Goal: Navigation & Orientation: Find specific page/section

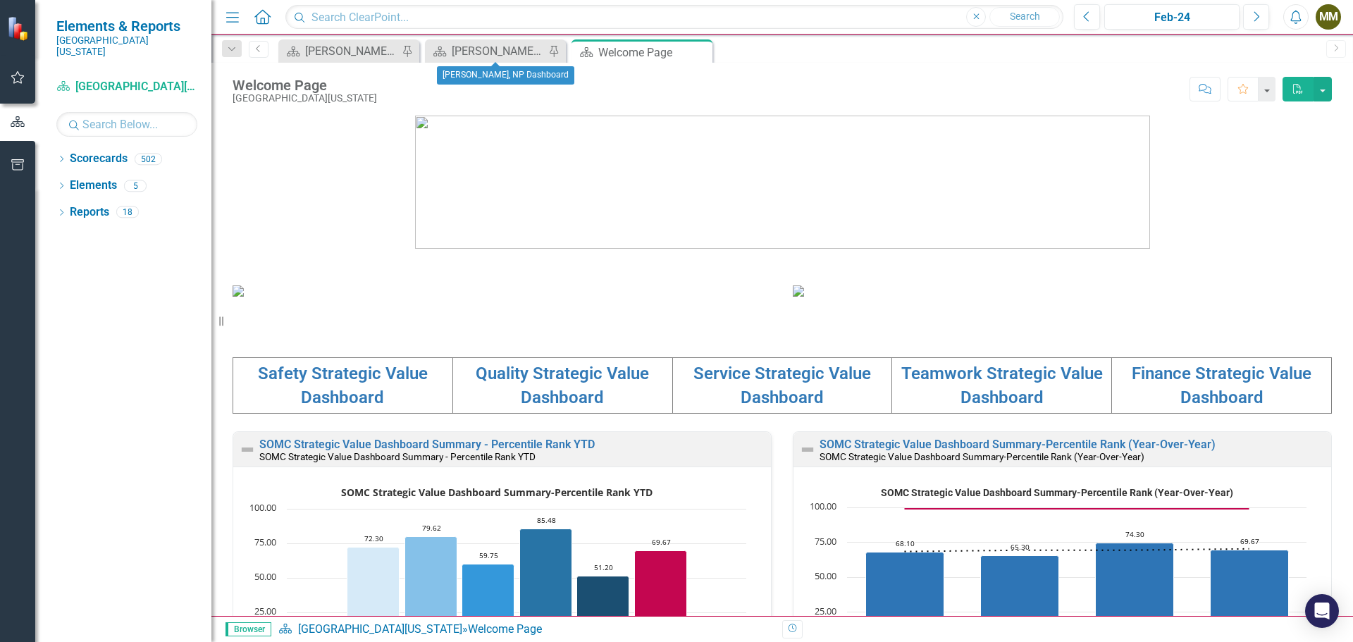
click at [476, 41] on div "Scorecard Amy Kilburn, NP Dashboard Pin" at bounding box center [495, 50] width 141 height 23
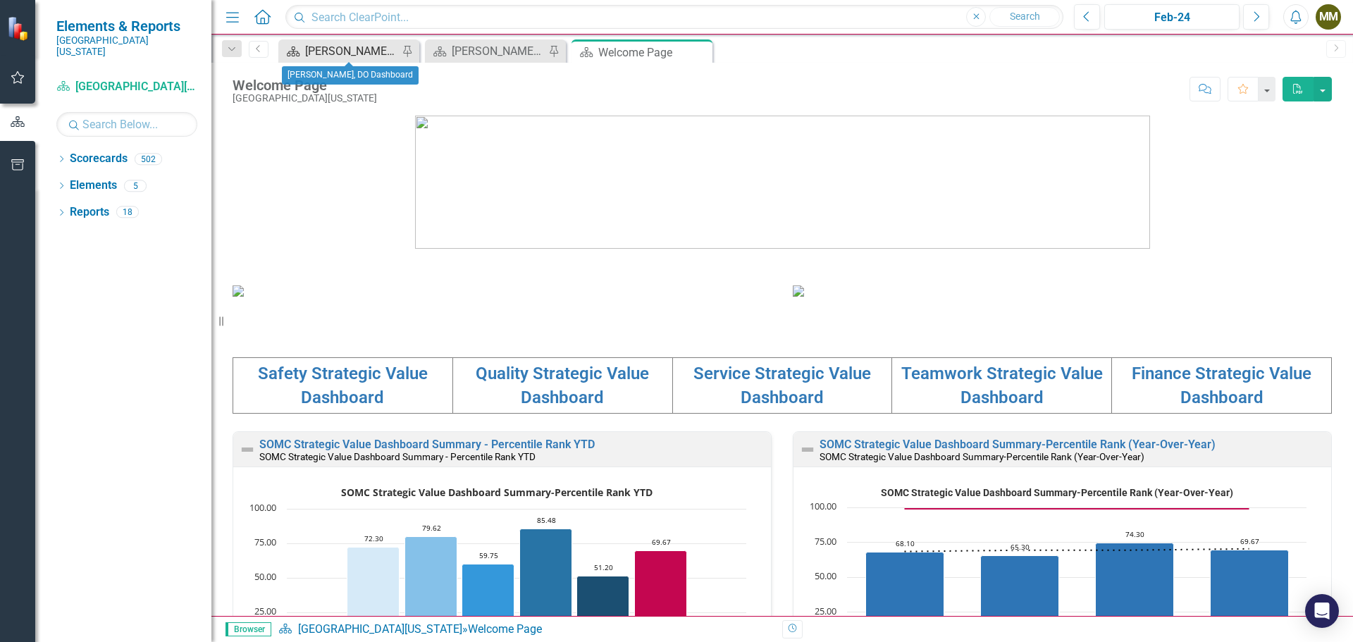
click at [361, 49] on div "[PERSON_NAME], DO Dashboard" at bounding box center [351, 51] width 93 height 18
click at [263, 19] on icon "Home" at bounding box center [262, 16] width 18 height 15
click at [230, 18] on icon "Menu" at bounding box center [232, 16] width 18 height 15
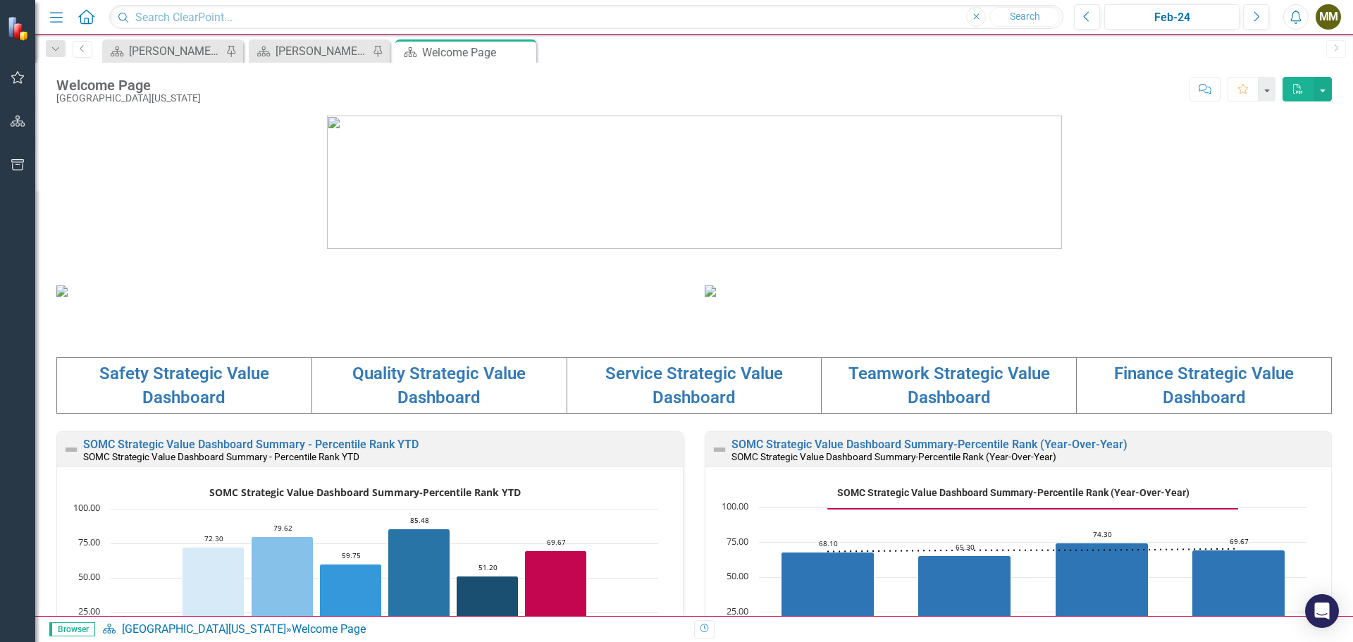
click at [60, 23] on icon "Menu" at bounding box center [56, 16] width 18 height 15
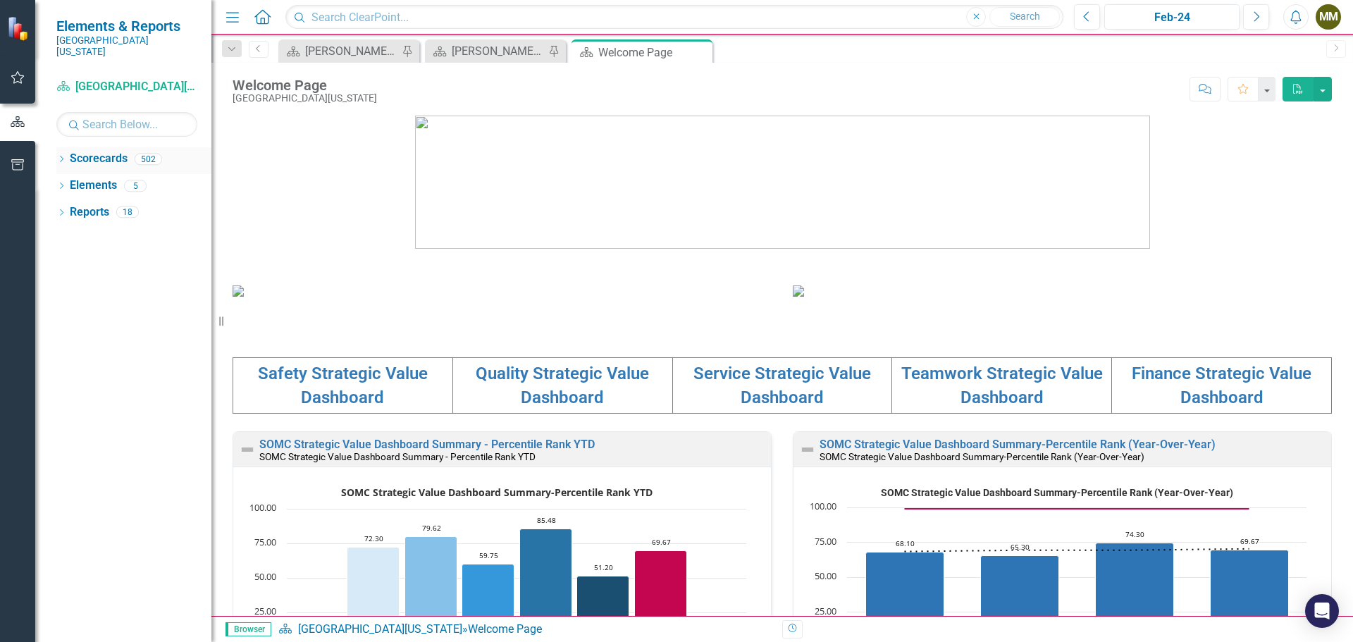
click at [92, 151] on link "Scorecards" at bounding box center [99, 159] width 58 height 16
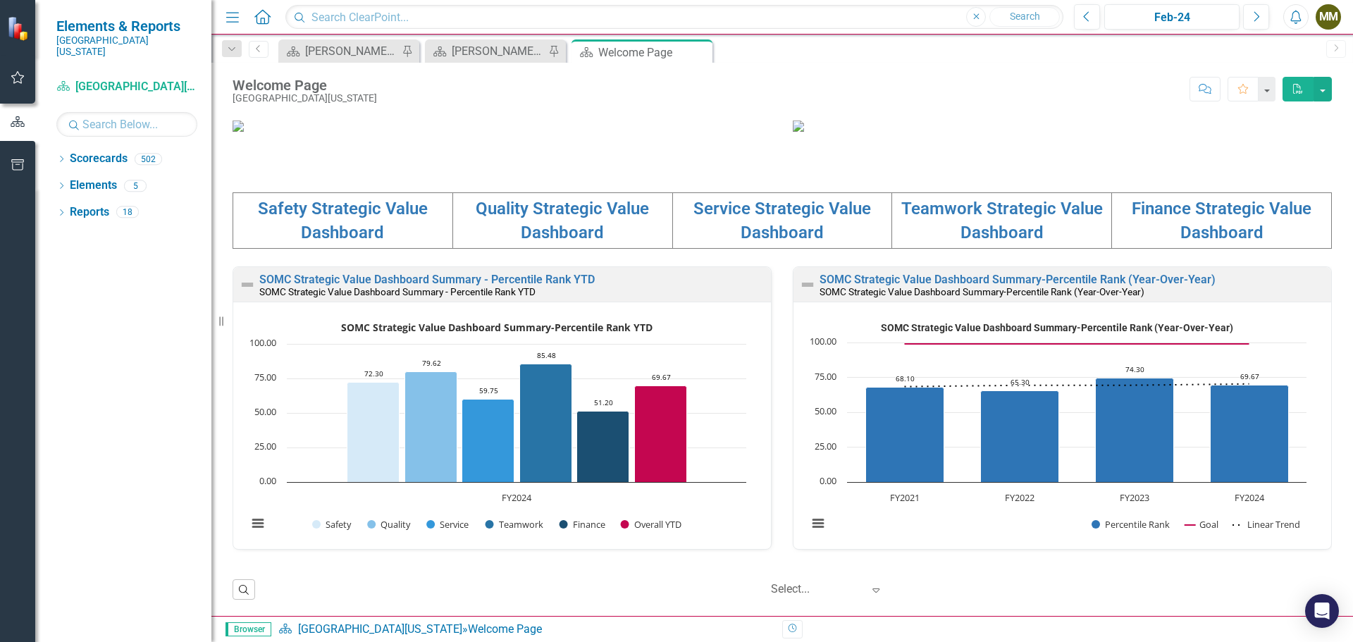
scroll to position [486, 0]
click at [762, 211] on link "Service Strategic Value Dashboard" at bounding box center [783, 221] width 178 height 44
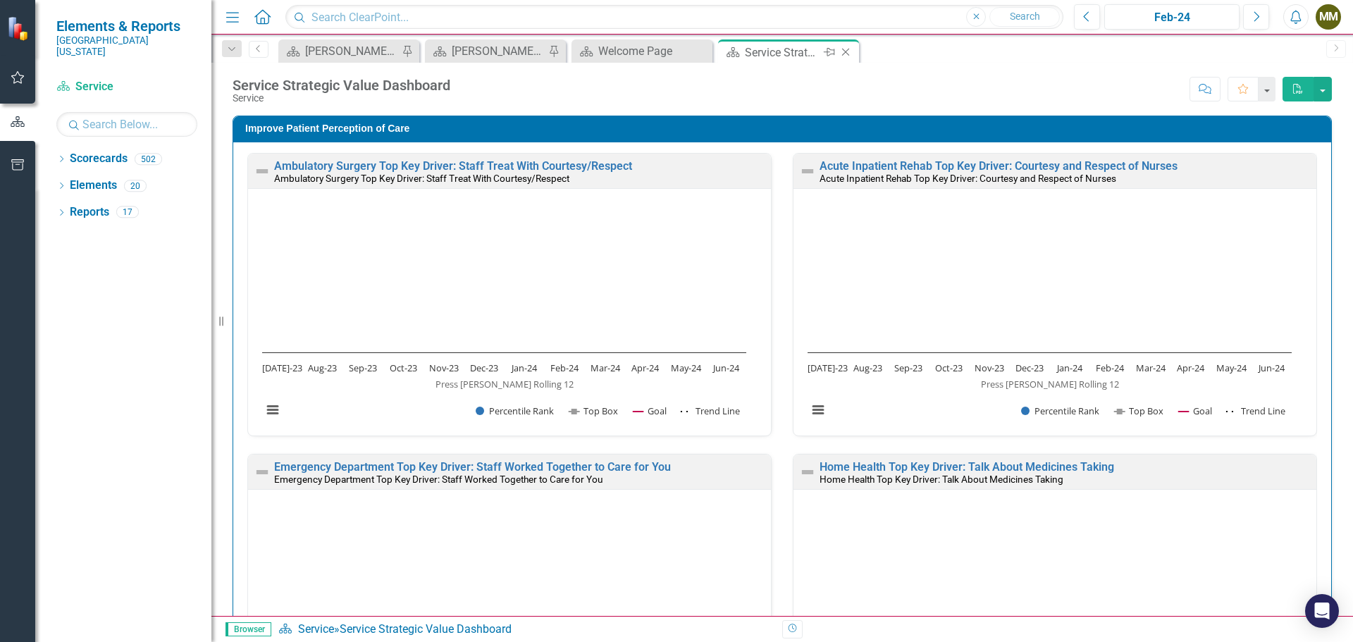
click at [851, 53] on icon "Close" at bounding box center [846, 52] width 14 height 11
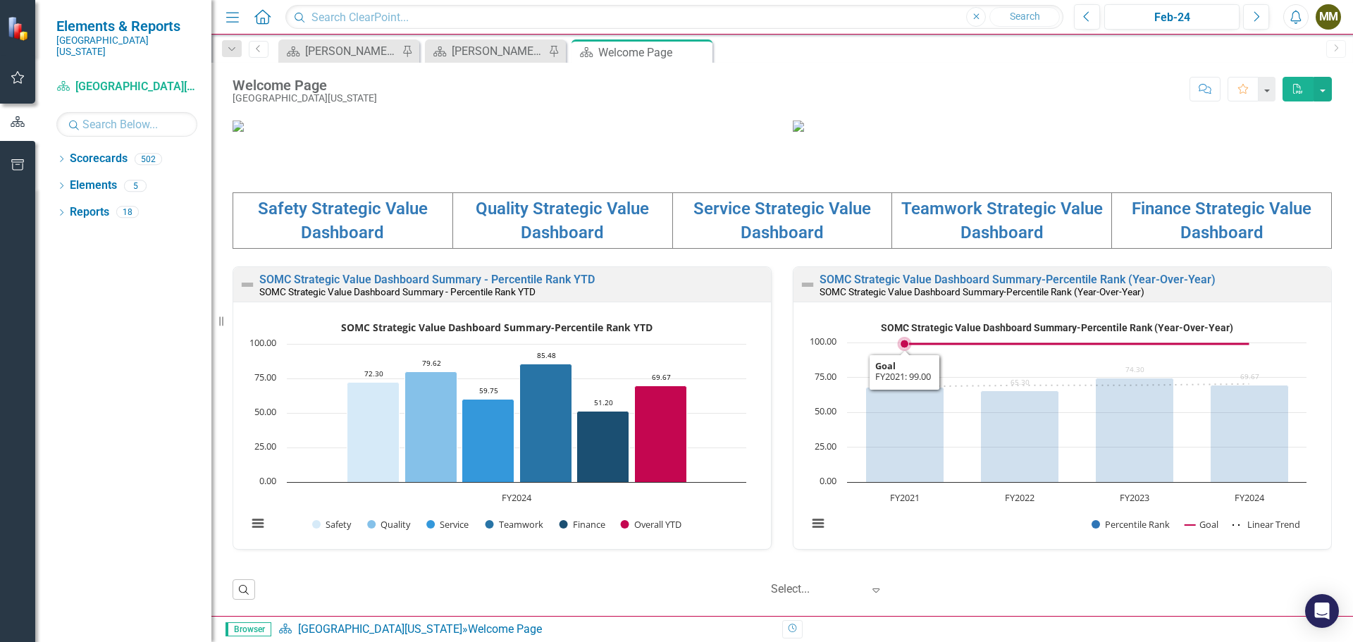
scroll to position [1, 0]
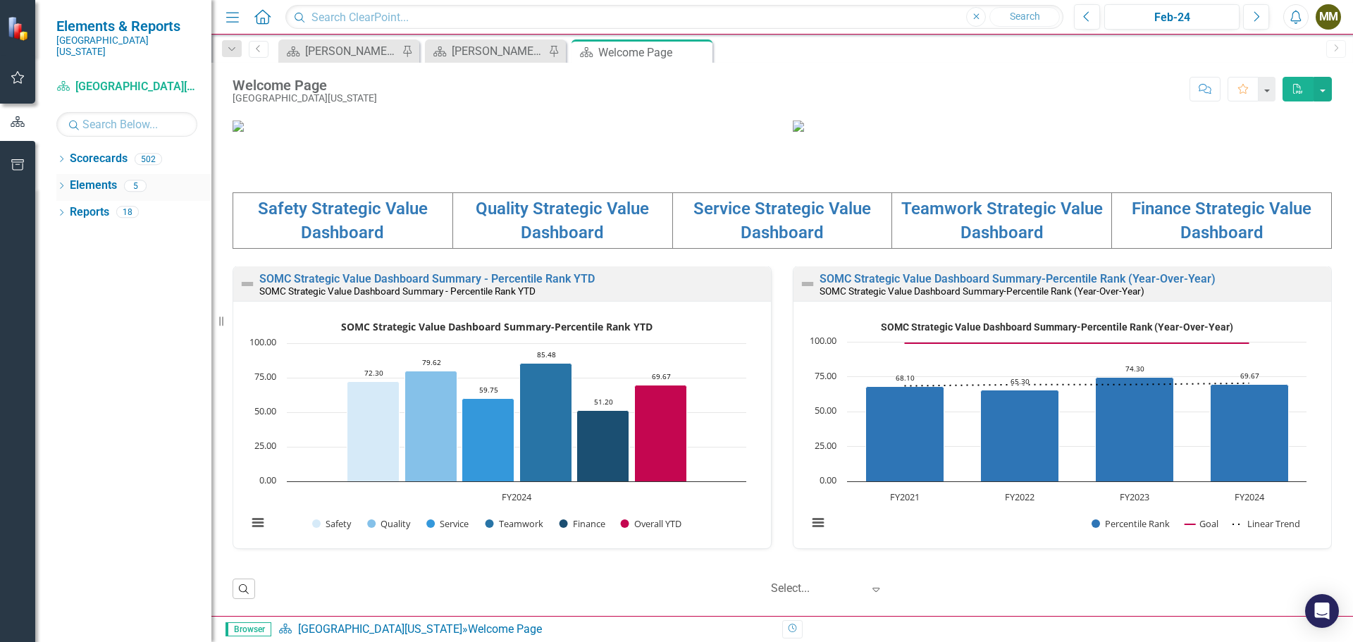
click at [95, 178] on link "Elements" at bounding box center [93, 186] width 47 height 16
click at [62, 174] on div "Dropdown Elements 5" at bounding box center [133, 187] width 155 height 27
click at [61, 210] on icon "Dropdown" at bounding box center [61, 214] width 10 height 8
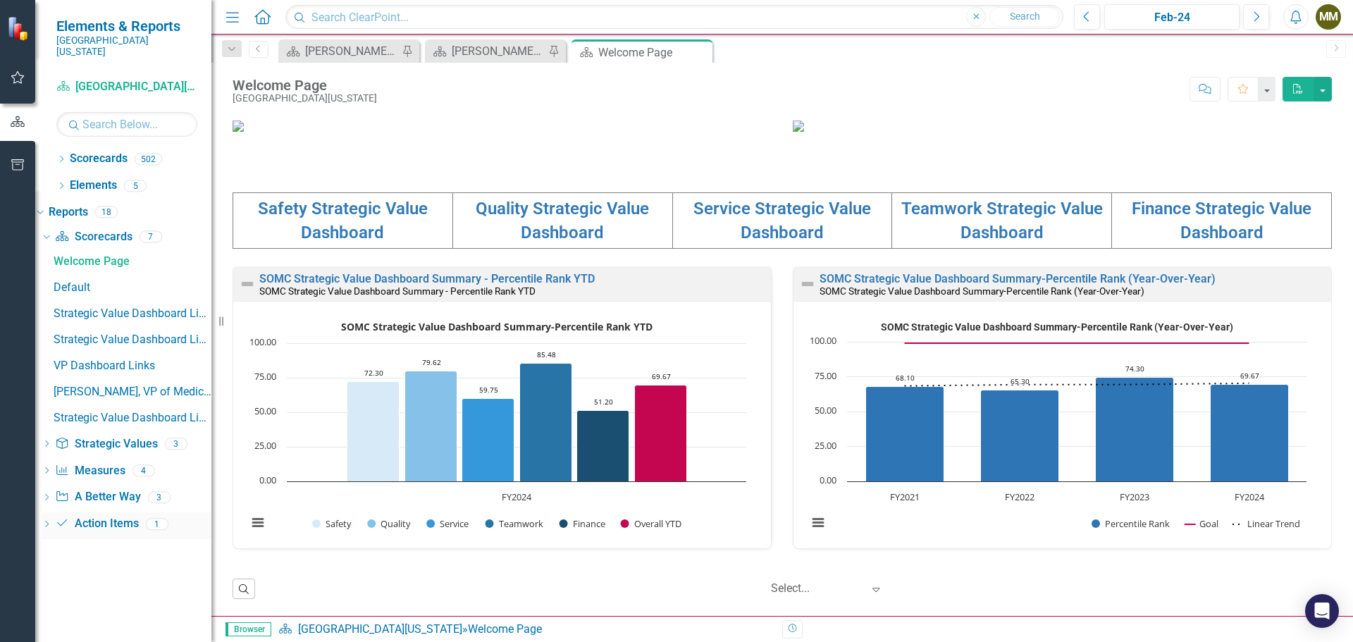
click at [119, 524] on div "Action Item Action Items 1" at bounding box center [133, 525] width 156 height 27
click at [51, 522] on icon "Dropdown" at bounding box center [47, 526] width 10 height 8
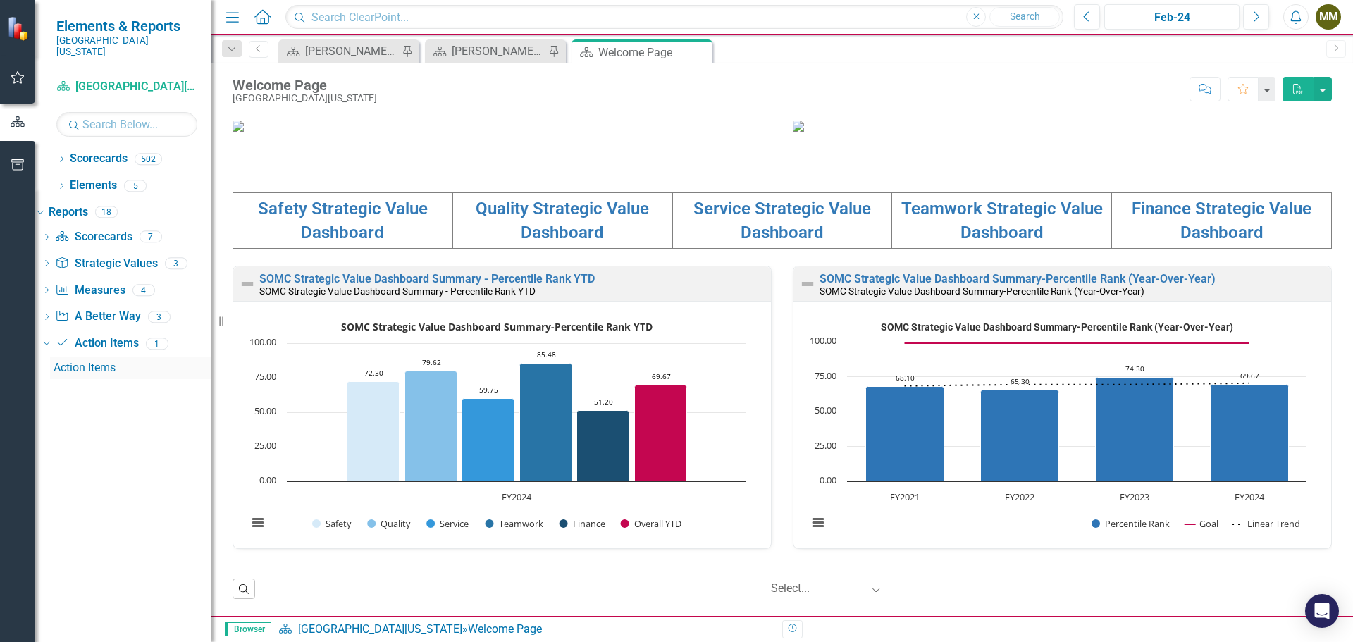
click at [95, 362] on div "Action Items" at bounding box center [133, 368] width 158 height 13
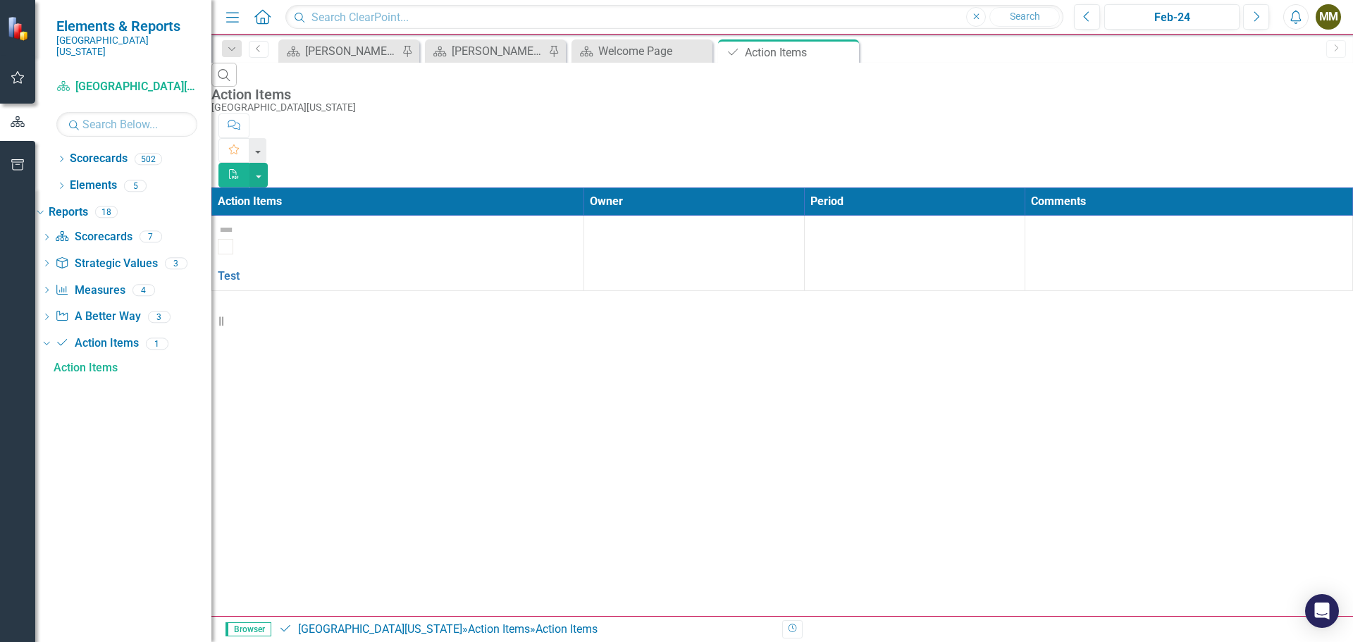
click at [1342, 16] on div "Previous Feb-24 Next Alerts MM User Edit Profile Disable Sound Silence Alerts H…" at bounding box center [1202, 16] width 285 height 25
click at [1333, 17] on div "MM" at bounding box center [1328, 16] width 25 height 25
click at [105, 256] on link "Strategic Value Strategic Values" at bounding box center [106, 264] width 102 height 16
click at [51, 261] on icon "Dropdown" at bounding box center [47, 265] width 10 height 8
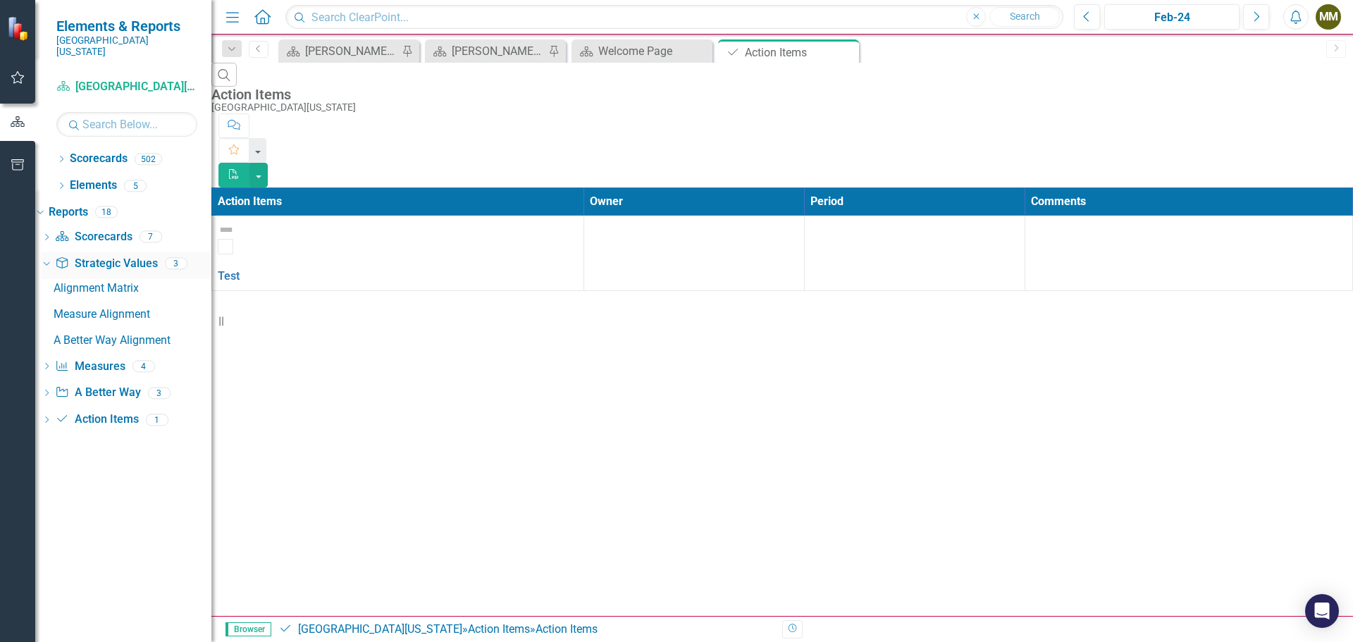
click at [49, 258] on icon "Dropdown" at bounding box center [45, 263] width 8 height 10
click at [51, 288] on icon "Dropdown" at bounding box center [47, 292] width 10 height 8
click at [50, 285] on div "Dropdown" at bounding box center [44, 290] width 12 height 10
click at [61, 156] on icon "Dropdown" at bounding box center [61, 160] width 10 height 8
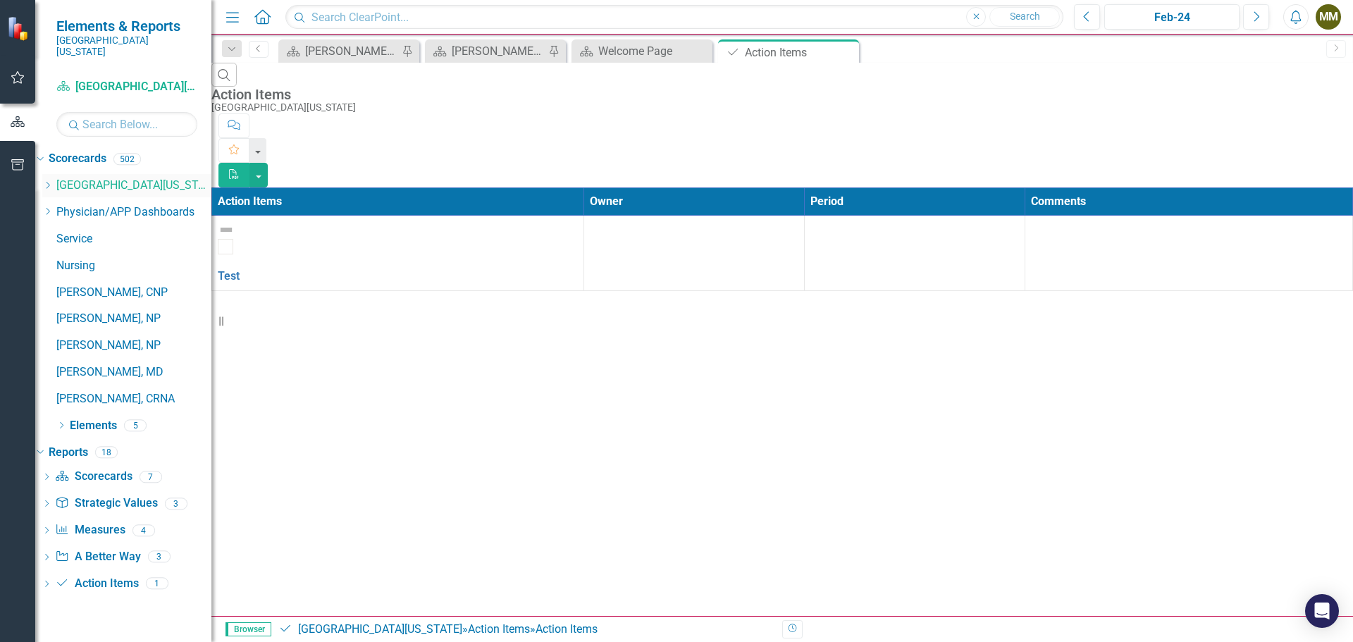
click at [53, 181] on icon "Dropdown" at bounding box center [47, 185] width 11 height 8
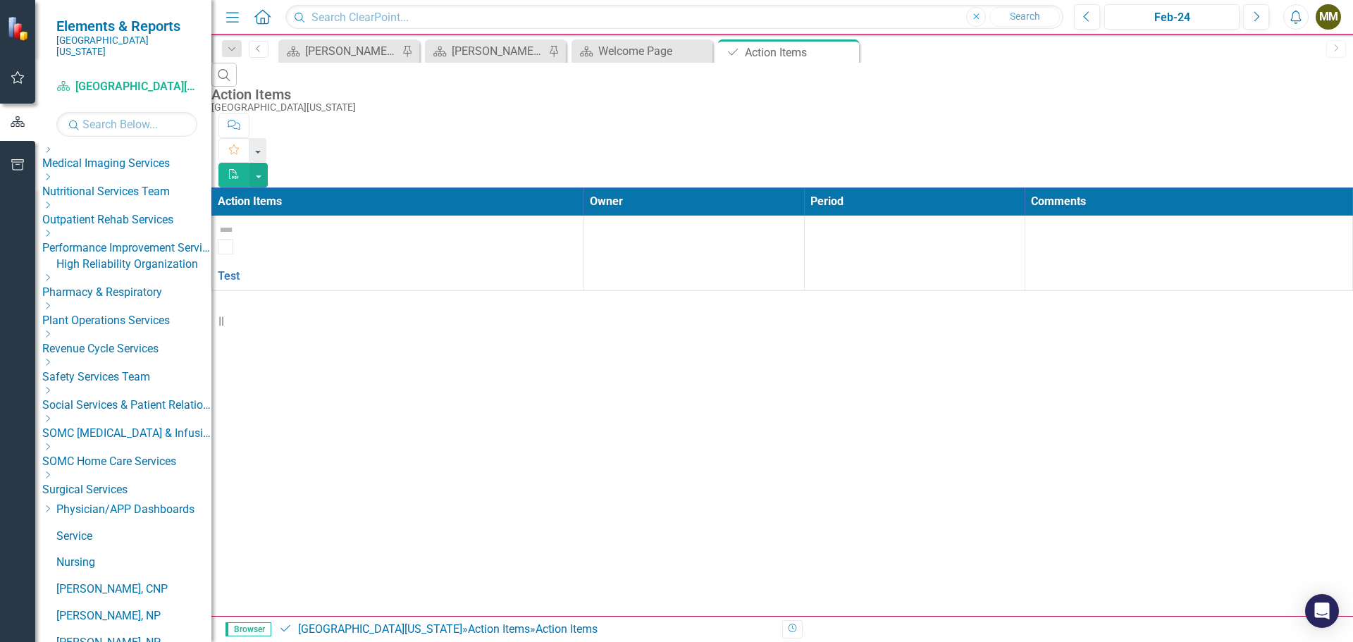
scroll to position [564, 0]
